Goal: Task Accomplishment & Management: Manage account settings

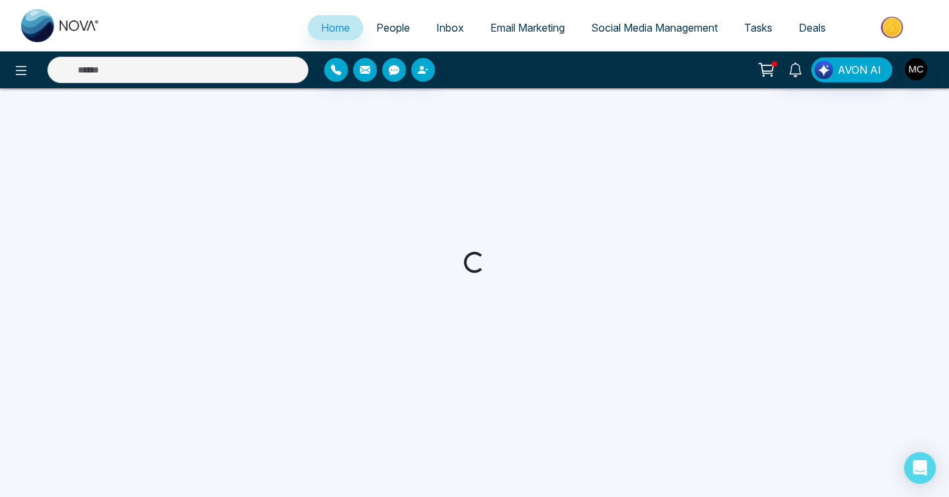
select select "*"
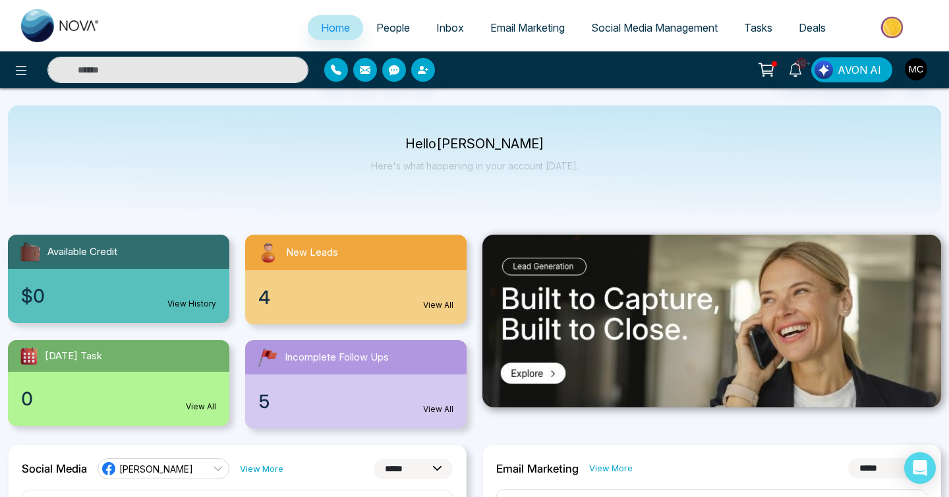
click at [314, 264] on div "New Leads" at bounding box center [356, 253] width 222 height 36
click at [320, 253] on span "New Leads" at bounding box center [312, 252] width 52 height 15
click at [378, 35] on link "People" at bounding box center [393, 27] width 60 height 25
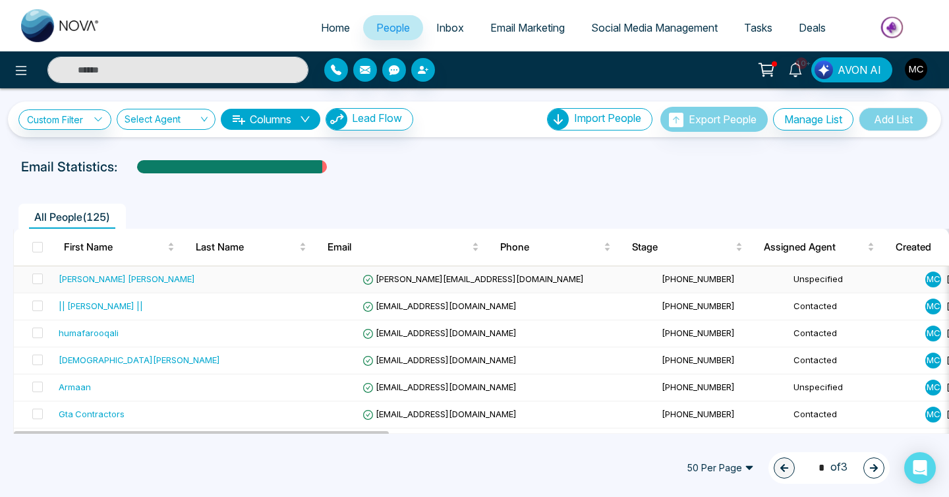
click at [135, 276] on div "Abha Gupta Mahajan" at bounding box center [127, 278] width 136 height 13
click at [225, 293] on td at bounding box center [291, 306] width 132 height 27
click at [225, 284] on td at bounding box center [291, 279] width 132 height 27
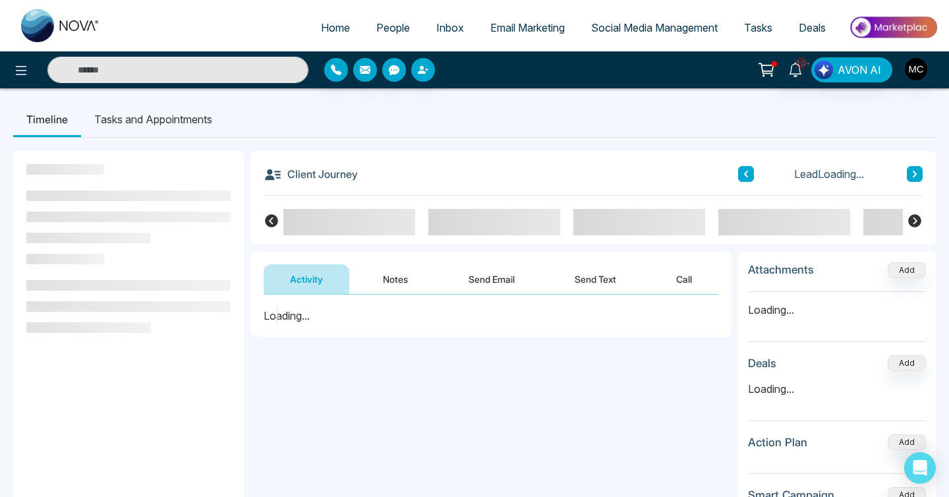
click at [376, 22] on span "People" at bounding box center [393, 27] width 34 height 13
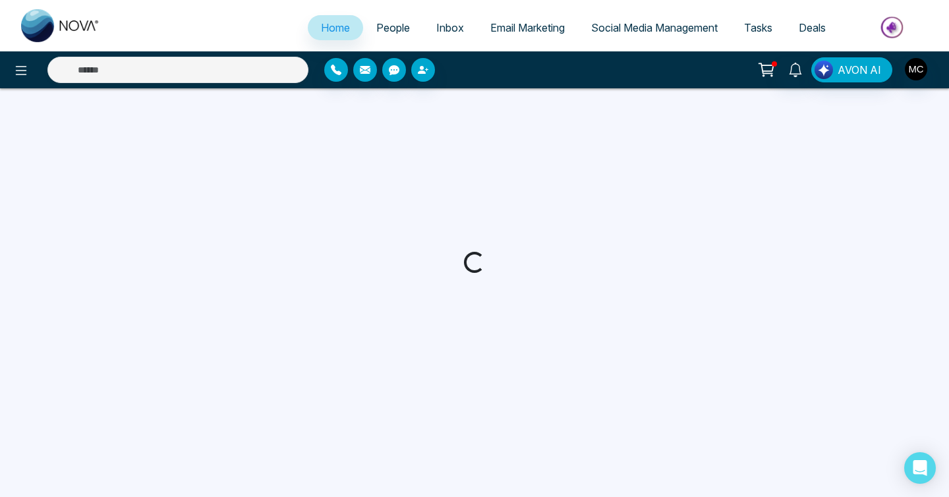
select select "*"
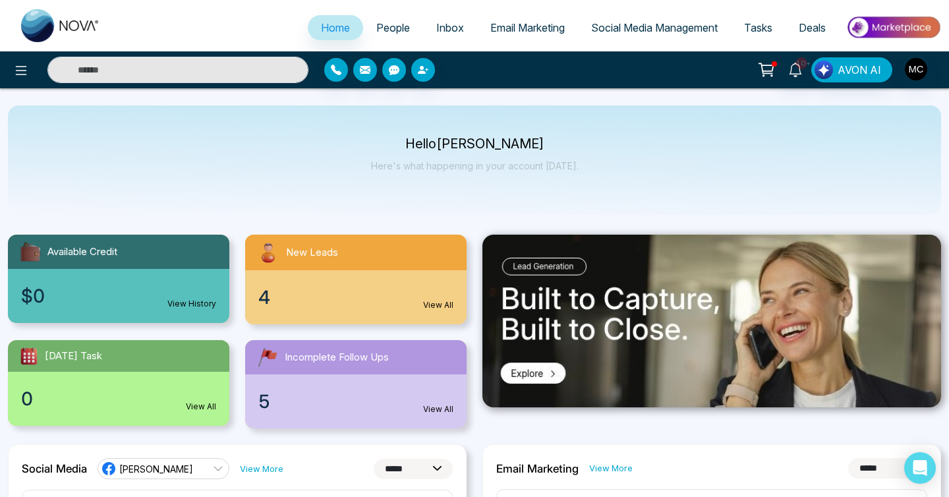
click at [389, 24] on span "People" at bounding box center [393, 27] width 34 height 13
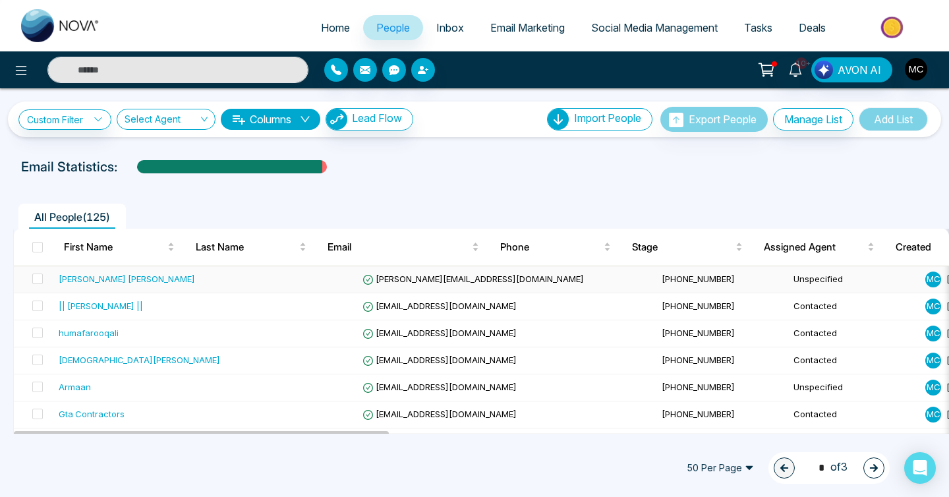
click at [137, 278] on div "[PERSON_NAME] [PERSON_NAME]" at bounding box center [127, 278] width 136 height 13
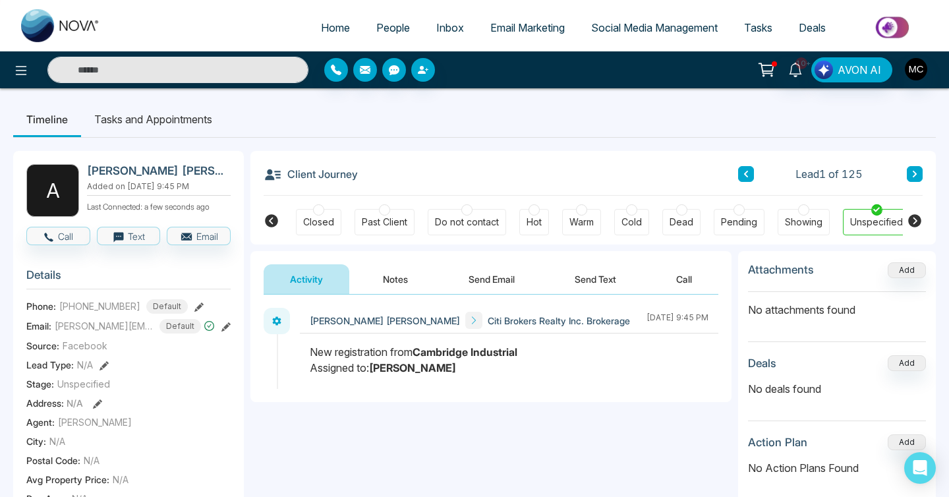
scroll to position [0, 354]
drag, startPoint x: 69, startPoint y: 311, endPoint x: 133, endPoint y: 314, distance: 63.3
click at [133, 314] on div "[PHONE_NUMBER] Default" at bounding box center [123, 306] width 129 height 15
copy span "2269723814"
click at [107, 175] on h2 "[PERSON_NAME] [PERSON_NAME]" at bounding box center [156, 170] width 138 height 13
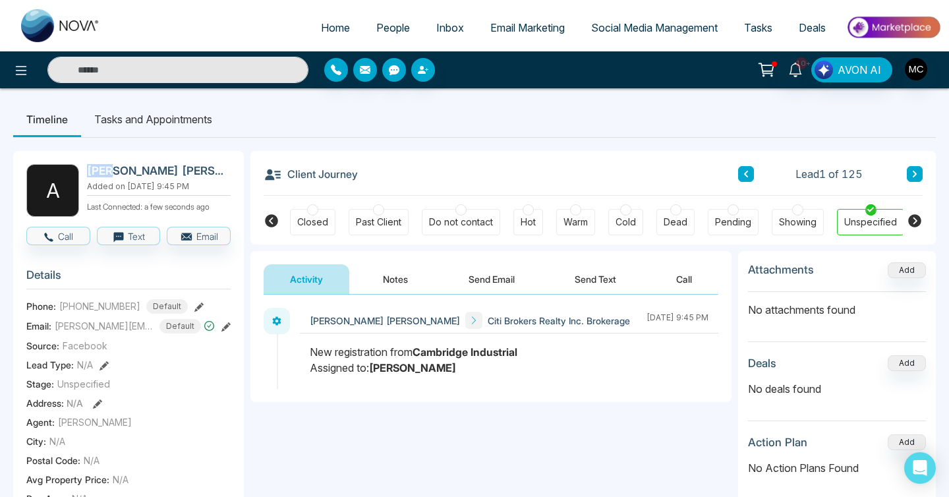
click at [107, 175] on h2 "[PERSON_NAME] [PERSON_NAME]" at bounding box center [156, 170] width 138 height 13
copy h2 "Abha"
click at [276, 225] on icon at bounding box center [271, 220] width 13 height 13
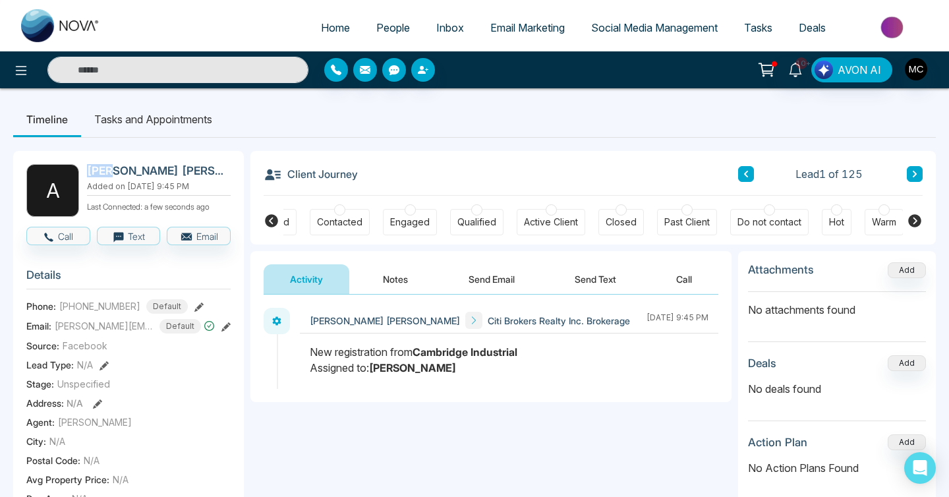
scroll to position [0, 44]
click at [327, 229] on div "Contacted" at bounding box center [340, 222] width 45 height 13
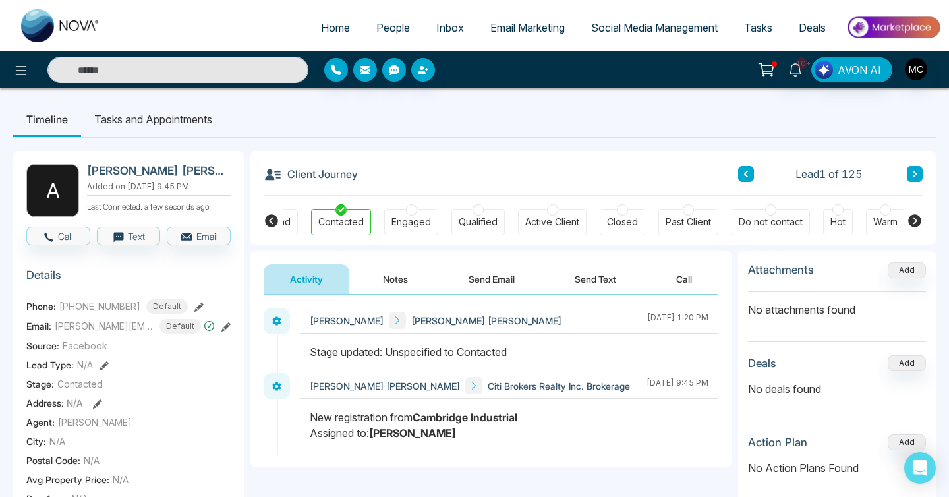
click at [400, 287] on button "Notes" at bounding box center [396, 279] width 78 height 30
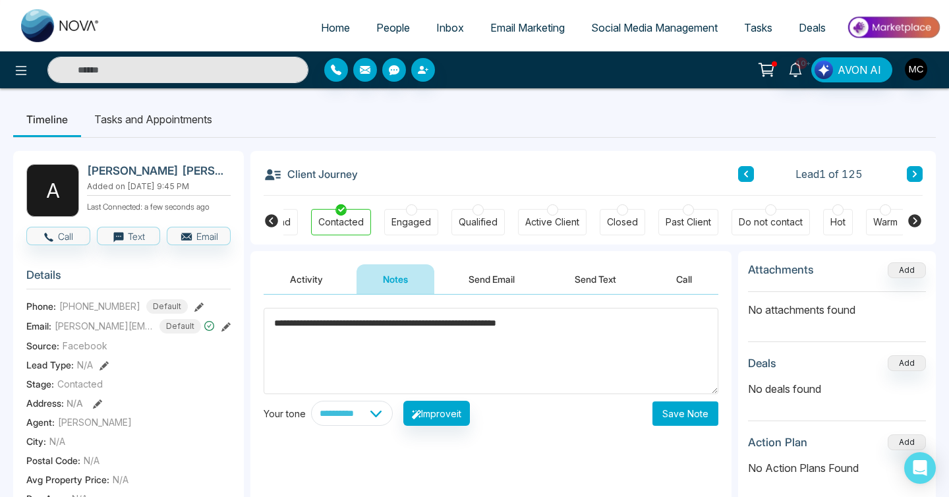
type textarea "**********"
click at [669, 409] on button "Save Note" at bounding box center [686, 414] width 66 height 24
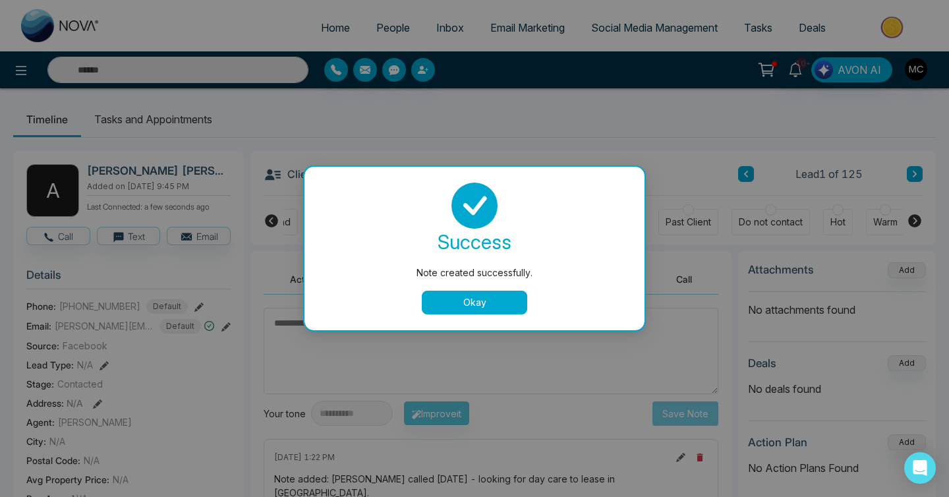
click at [467, 297] on button "Okay" at bounding box center [474, 303] width 105 height 24
